Goal: Navigation & Orientation: Find specific page/section

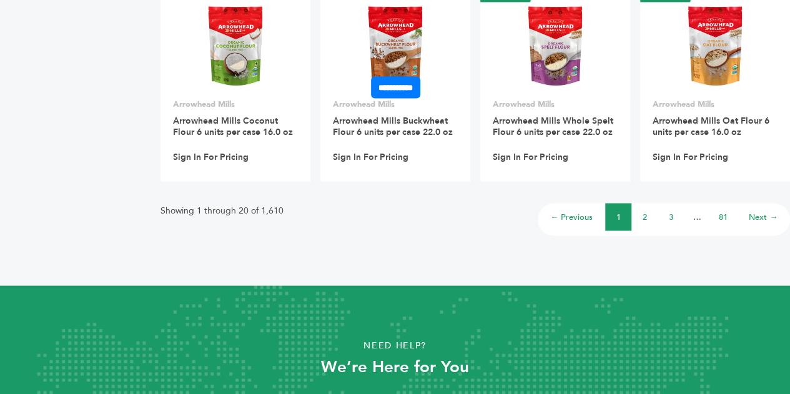
scroll to position [982, 0]
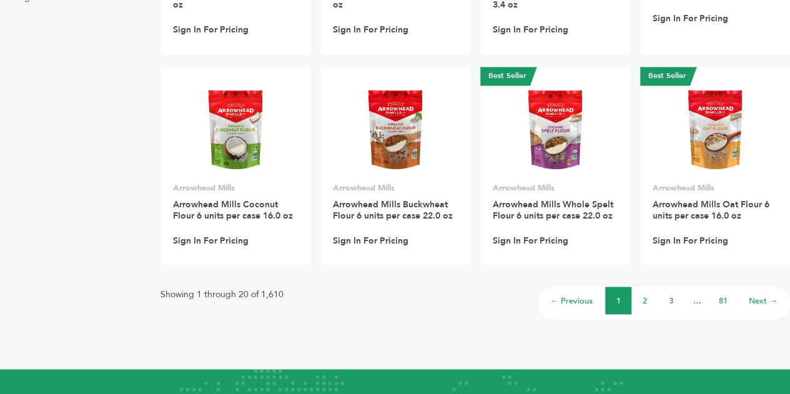
click at [644, 297] on link "2" at bounding box center [644, 300] width 4 height 11
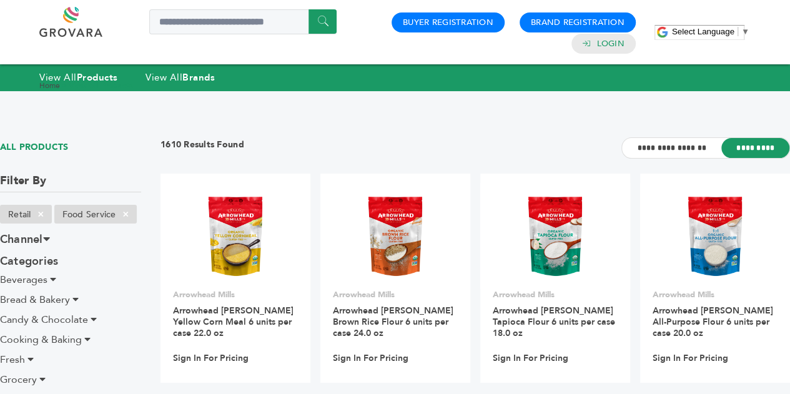
click at [57, 32] on link at bounding box center [84, 22] width 91 height 30
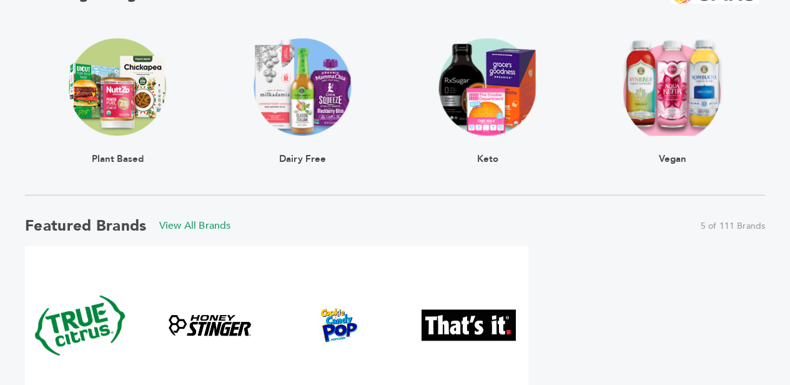
scroll to position [472, 0]
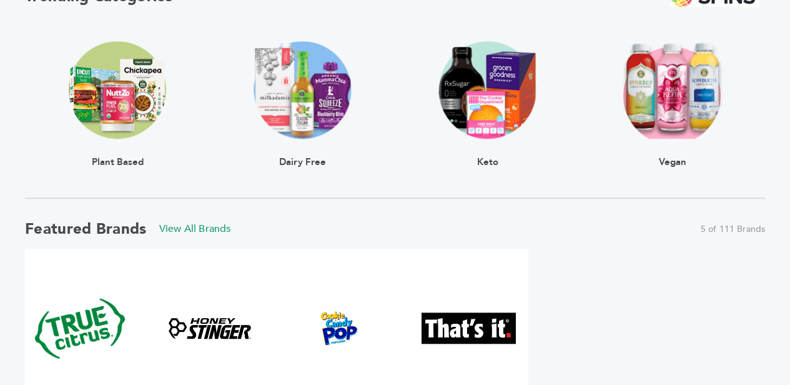
click at [703, 84] on img at bounding box center [672, 89] width 101 height 97
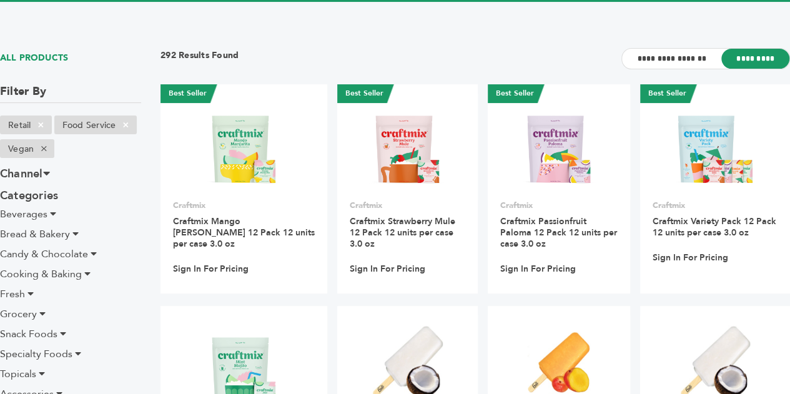
scroll to position [89, 0]
